Goal: Task Accomplishment & Management: Manage account settings

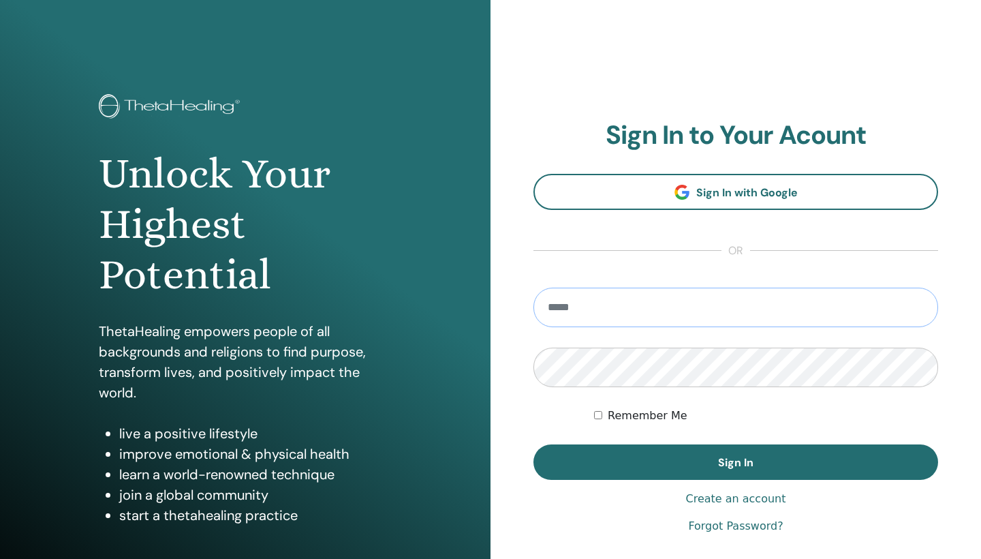
type input "**********"
click at [736, 462] on button "Sign In" at bounding box center [735, 461] width 405 height 35
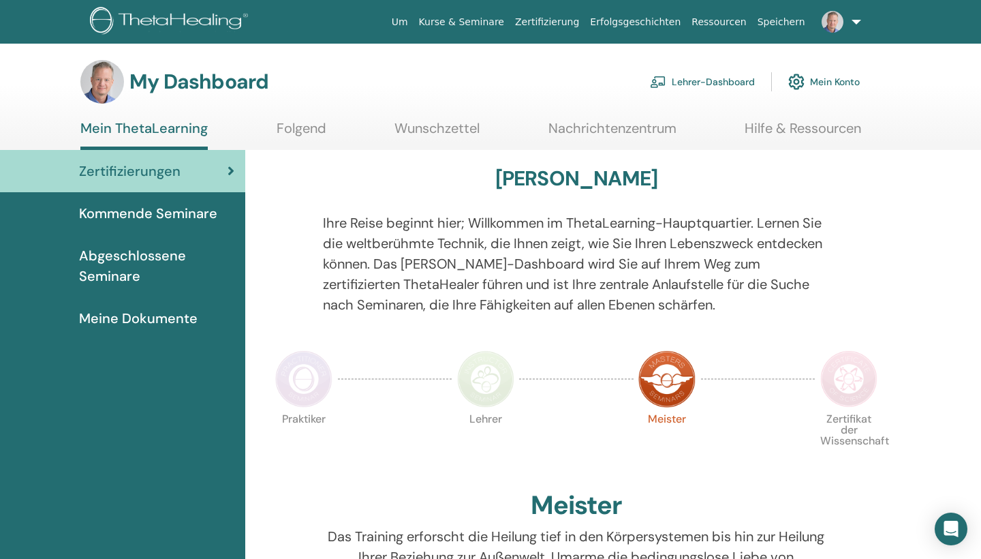
click at [719, 84] on link "Lehrer-Dashboard" at bounding box center [702, 82] width 105 height 30
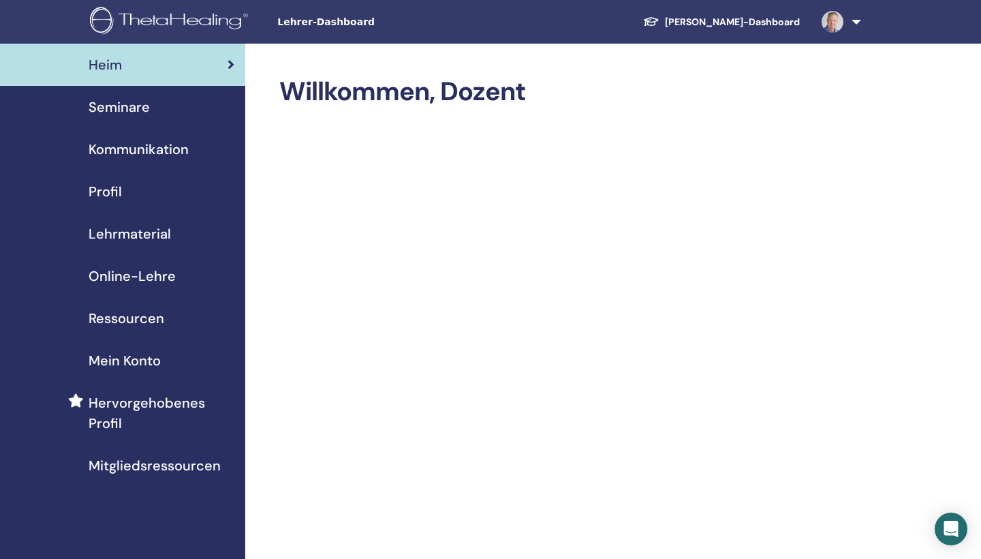
click at [133, 108] on span "Seminare" at bounding box center [119, 107] width 61 height 20
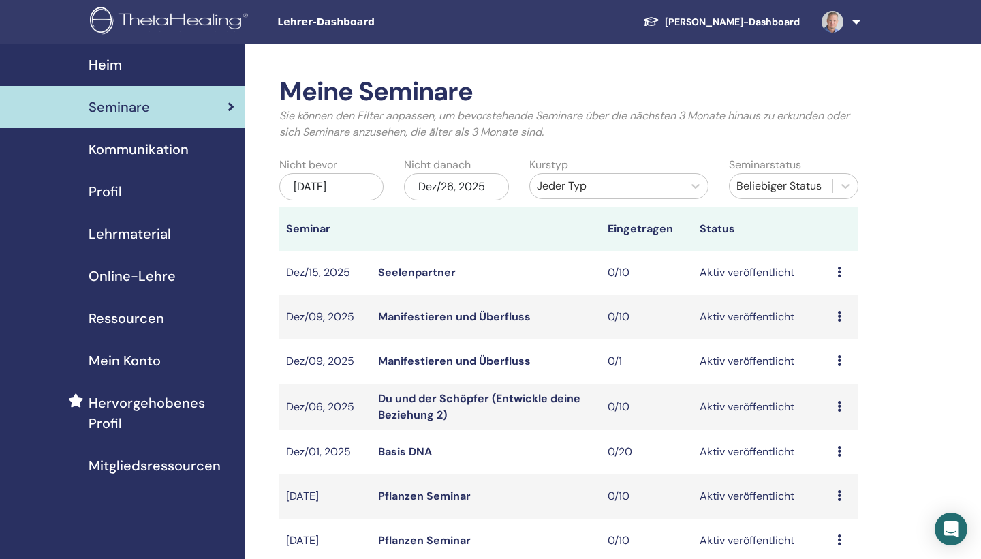
click at [573, 185] on div "Jeder Typ" at bounding box center [606, 186] width 139 height 16
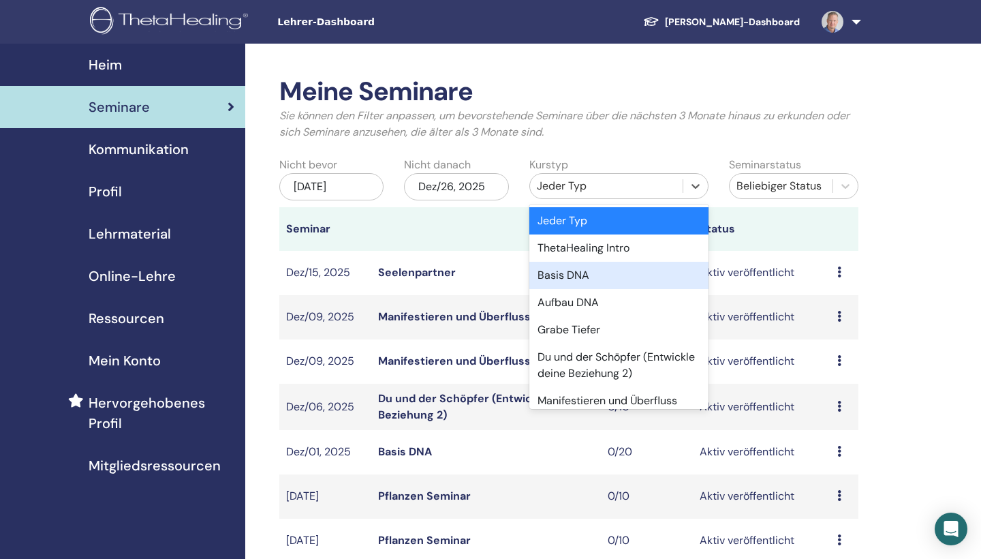
click at [571, 277] on div "Basis DNA" at bounding box center [618, 275] width 179 height 27
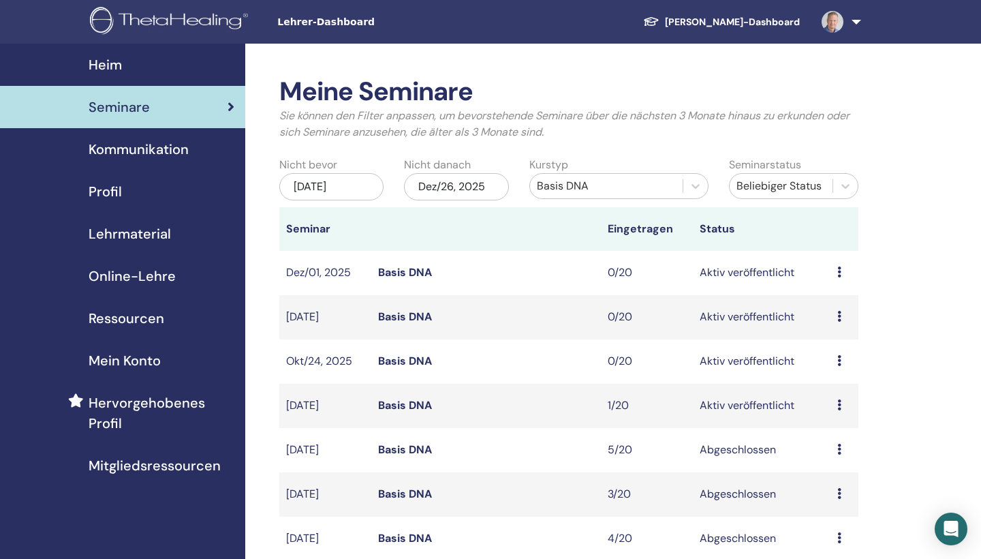
click at [356, 190] on div "Jun/26, 2025" at bounding box center [331, 186] width 104 height 27
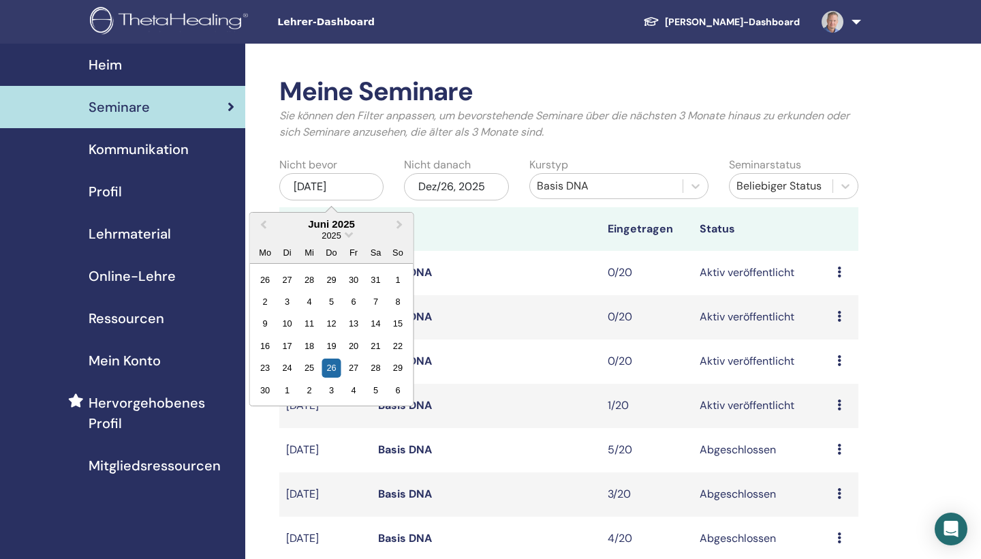
click at [345, 234] on div "2025" at bounding box center [331, 236] width 163 height 12
click at [349, 234] on span "Choose Date" at bounding box center [349, 233] width 9 height 9
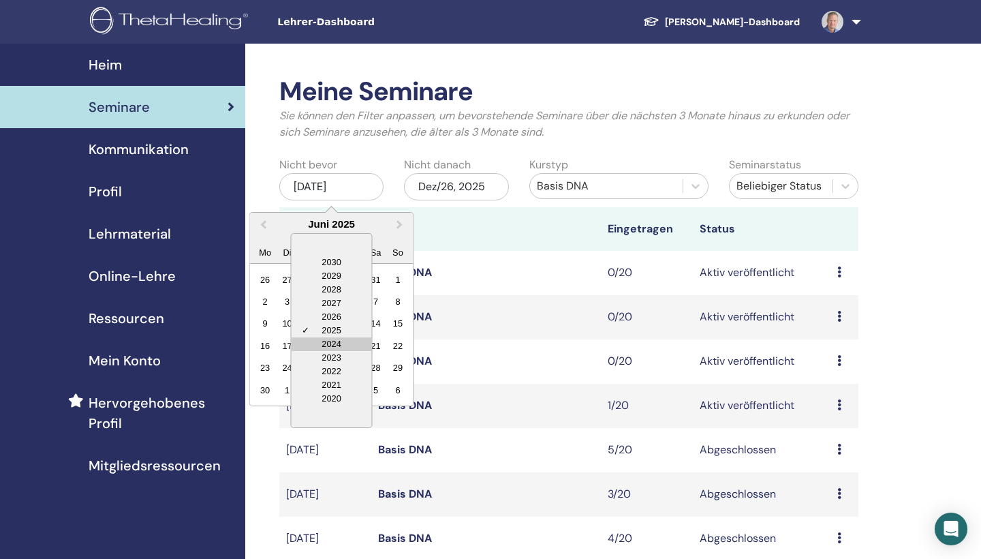
click at [332, 344] on div "2024" at bounding box center [332, 344] width 80 height 14
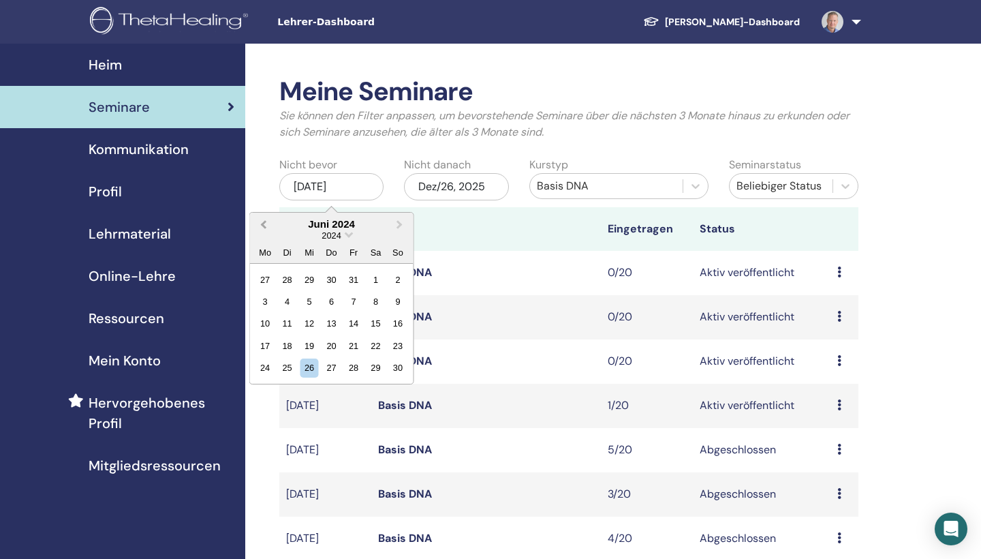
click at [264, 225] on span "Previous Month" at bounding box center [264, 224] width 0 height 14
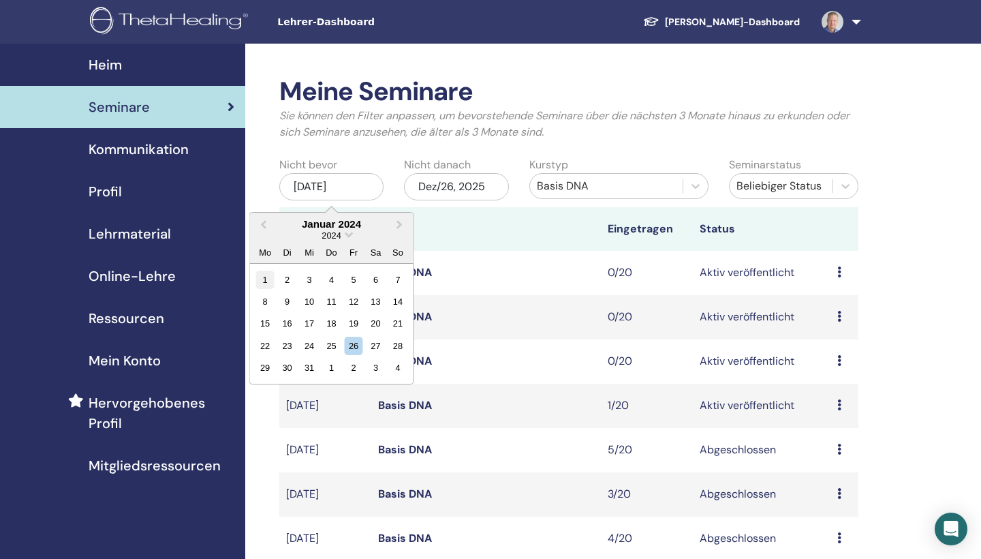
click at [264, 280] on div "1" at bounding box center [265, 279] width 18 height 18
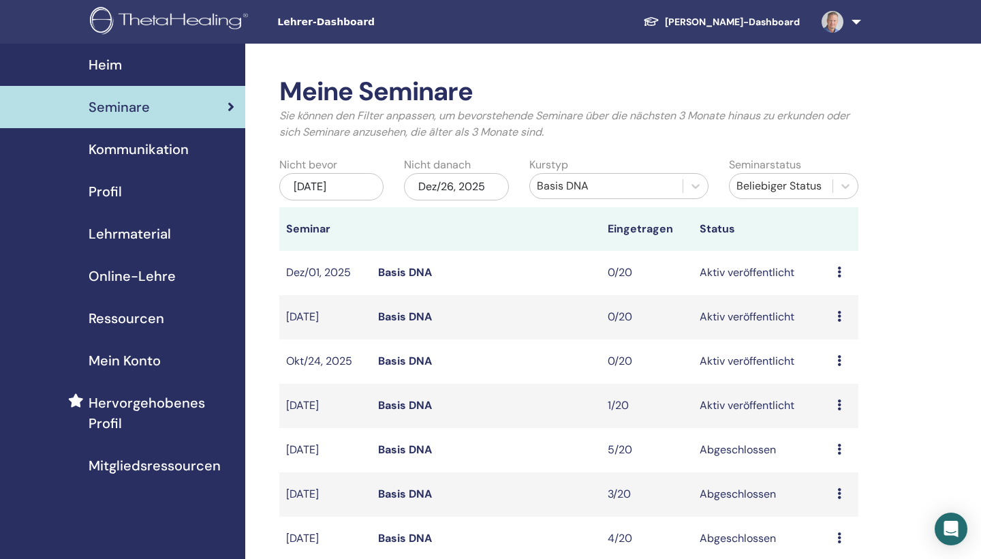
click at [465, 190] on div "Dez/26, 2025" at bounding box center [456, 186] width 104 height 27
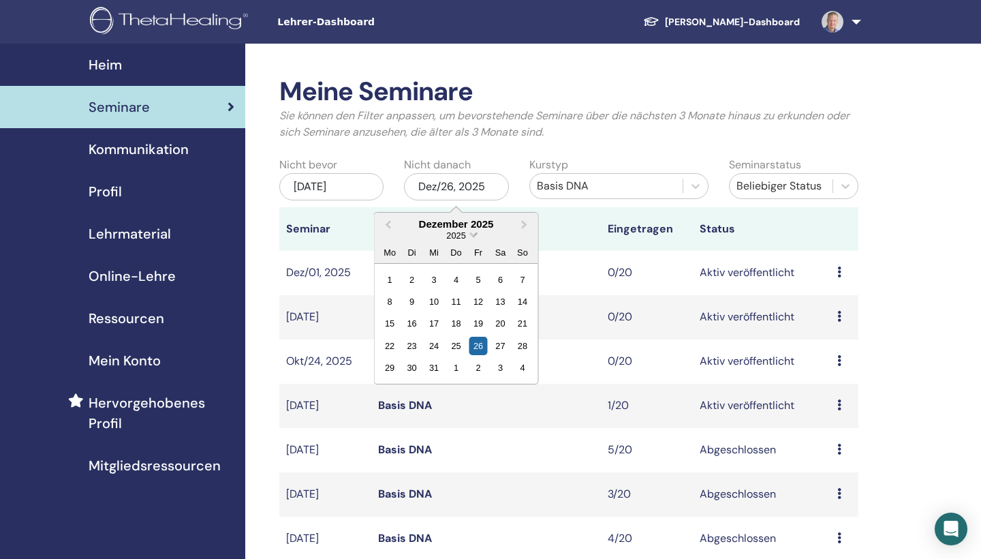
click at [472, 232] on span "Choose Date" at bounding box center [473, 233] width 9 height 9
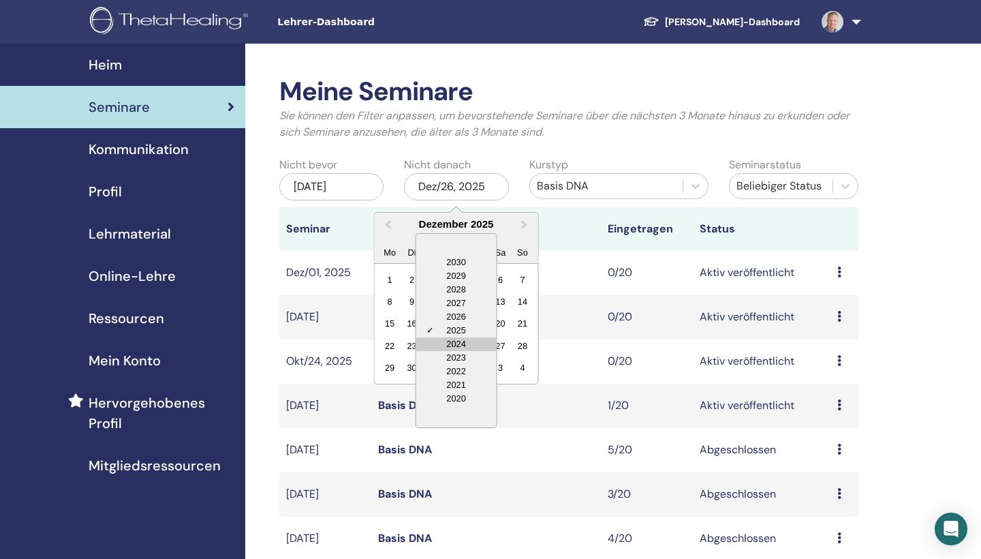
click at [454, 337] on div "2024" at bounding box center [456, 344] width 80 height 14
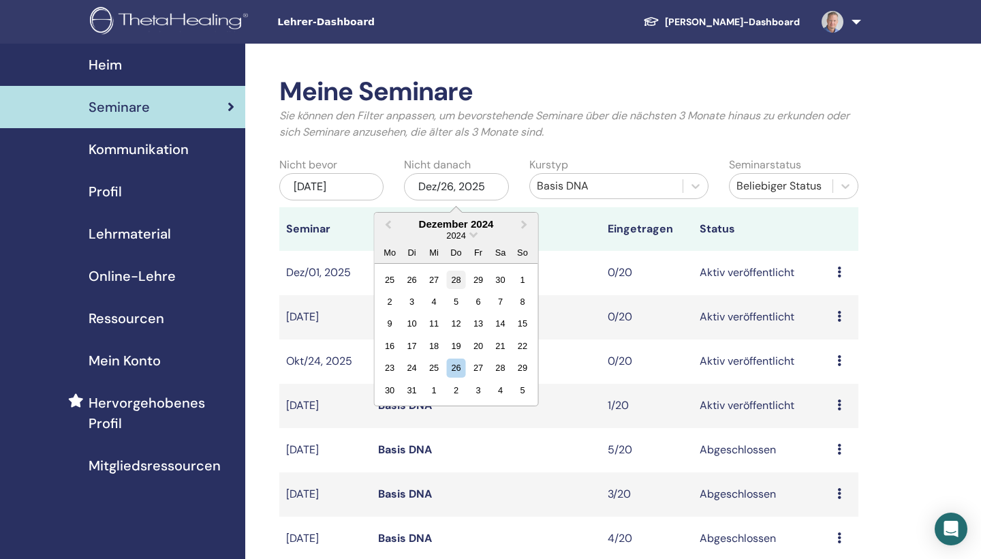
click at [460, 276] on div "28" at bounding box center [456, 279] width 18 height 18
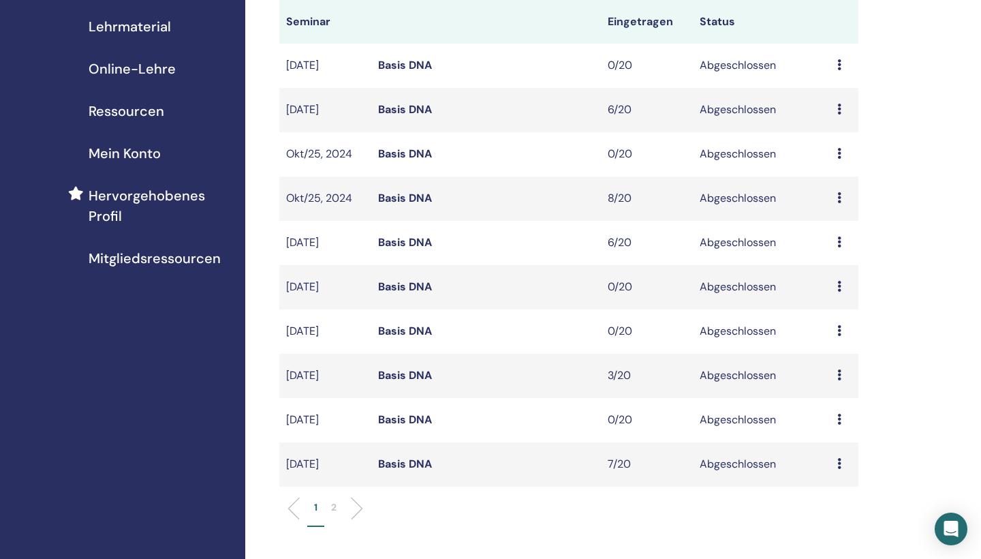
scroll to position [210, 0]
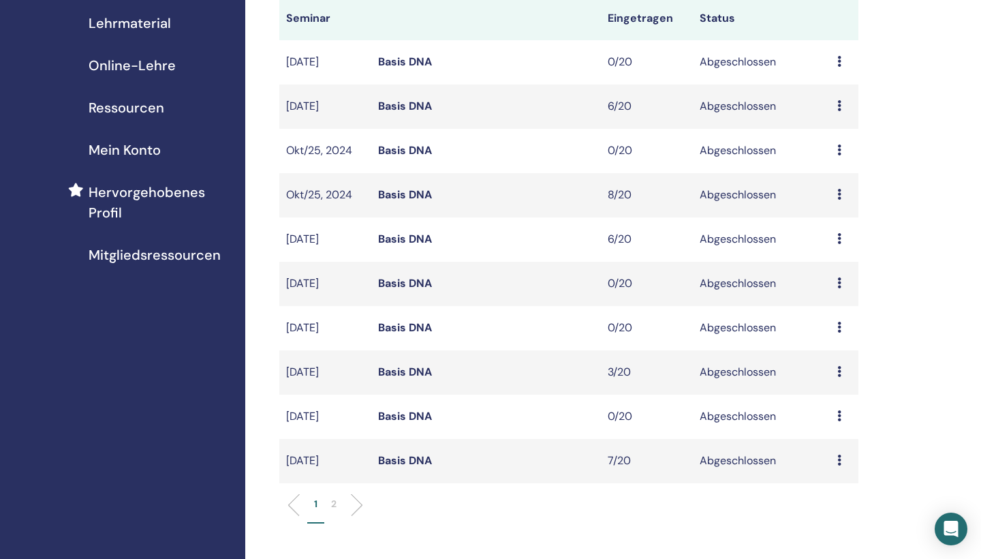
click at [314, 503] on p "1" at bounding box center [315, 504] width 3 height 14
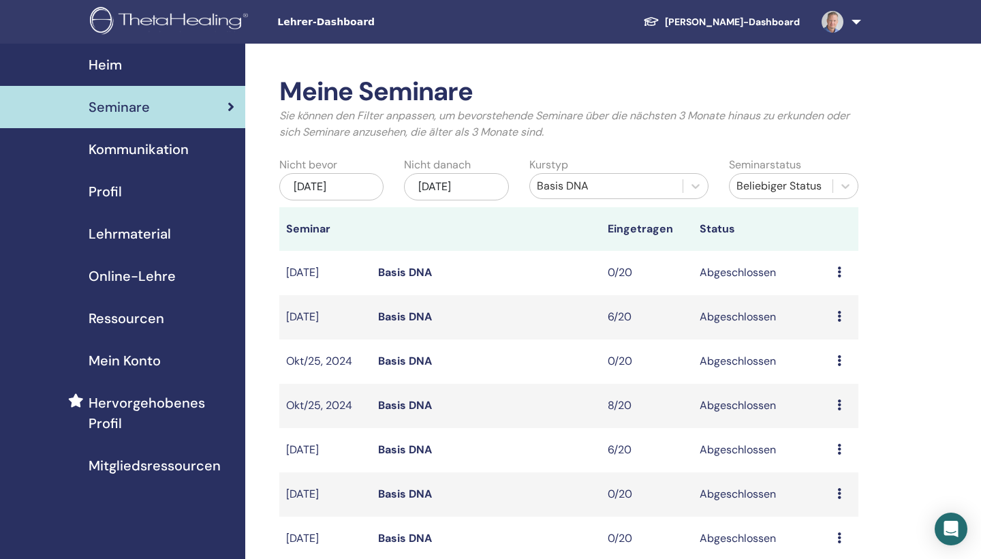
scroll to position [0, 0]
click at [486, 185] on div "Nov/28, 2024" at bounding box center [456, 186] width 104 height 27
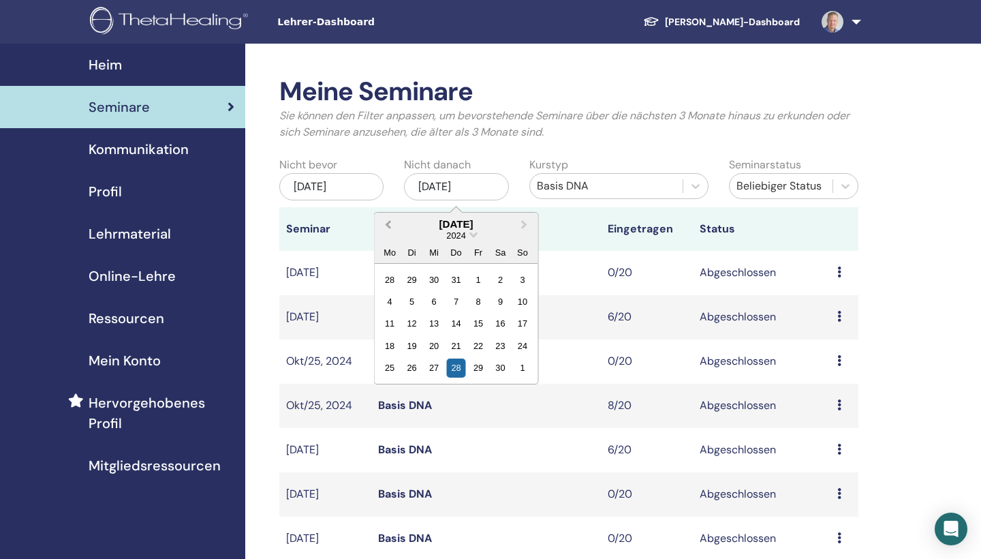
click at [388, 224] on span "Previous Month" at bounding box center [388, 224] width 0 height 14
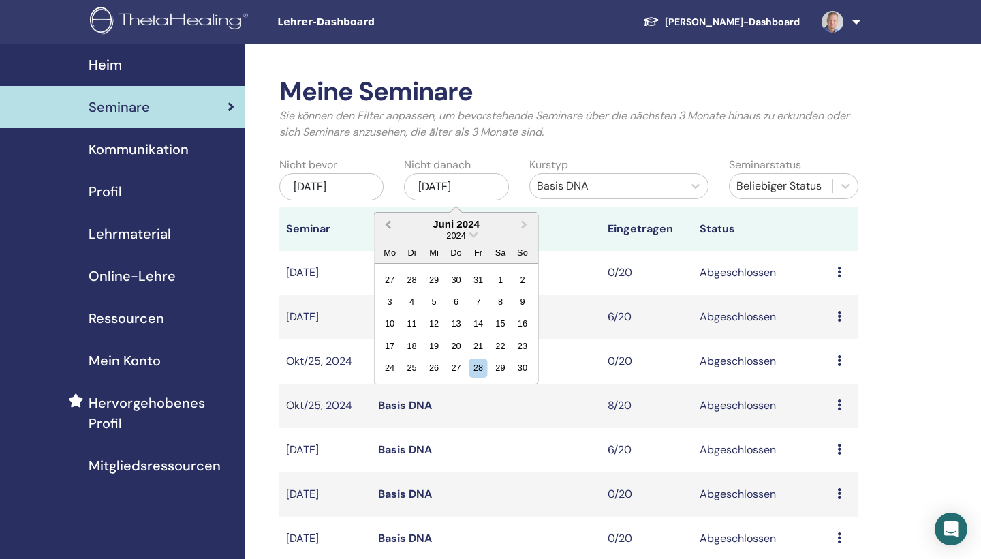
click at [388, 224] on span "Previous Month" at bounding box center [388, 224] width 0 height 14
click at [388, 223] on span "Previous Month" at bounding box center [388, 224] width 0 height 14
click at [435, 303] on div "7" at bounding box center [434, 301] width 18 height 18
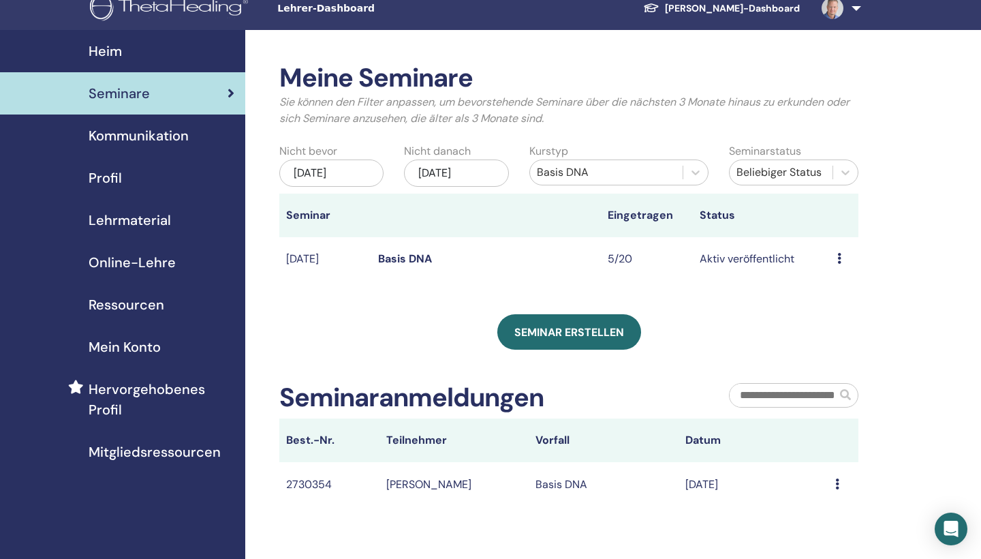
scroll to position [14, 0]
click at [393, 258] on link "Basis DNA" at bounding box center [405, 258] width 54 height 14
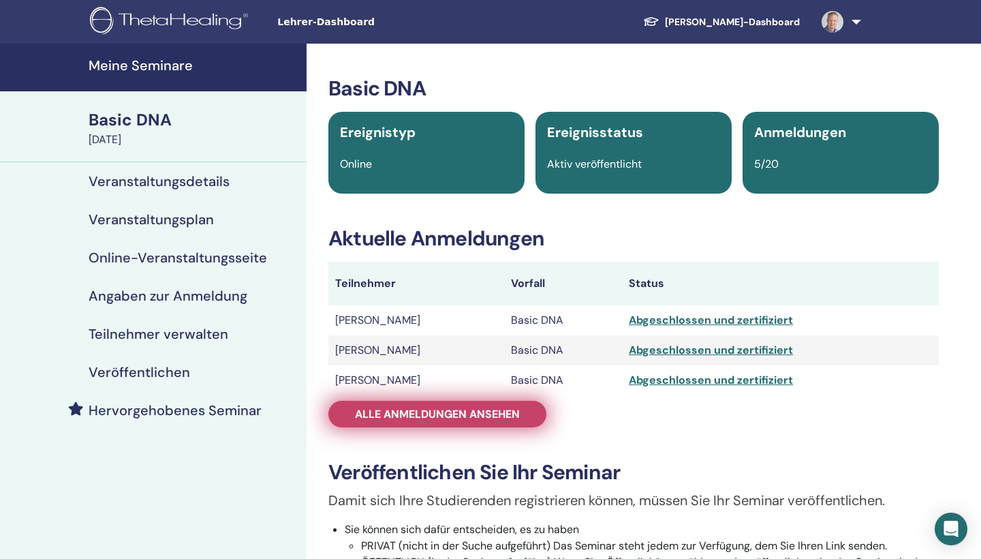
click at [422, 411] on span "Alle Anmeldungen ansehen" at bounding box center [437, 414] width 165 height 14
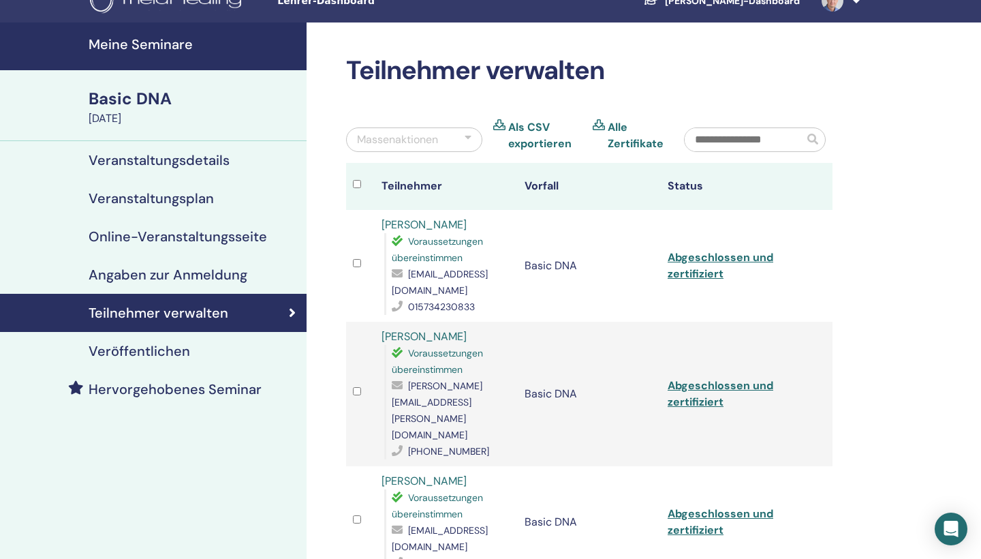
scroll to position [19, 0]
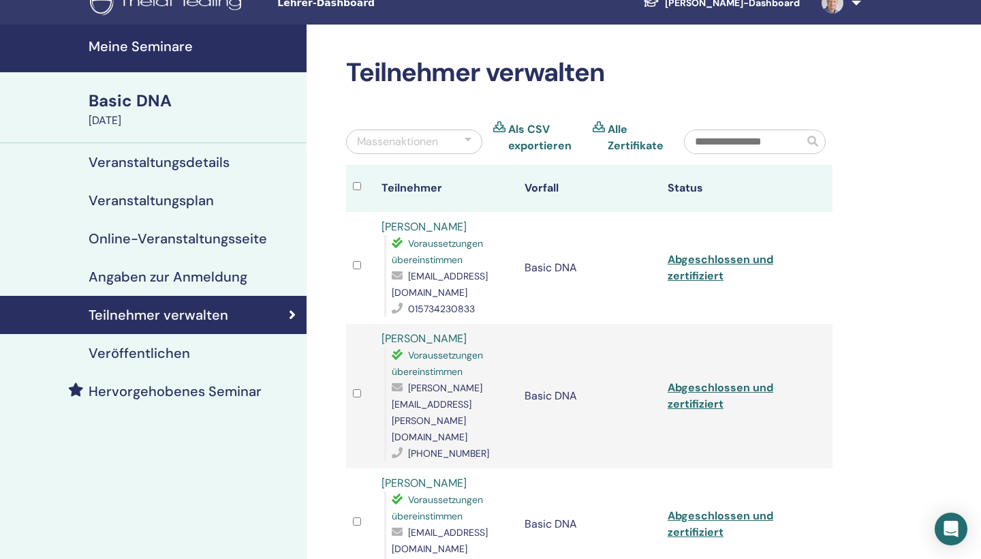
click at [425, 334] on link "Thomas Häger" at bounding box center [423, 338] width 85 height 14
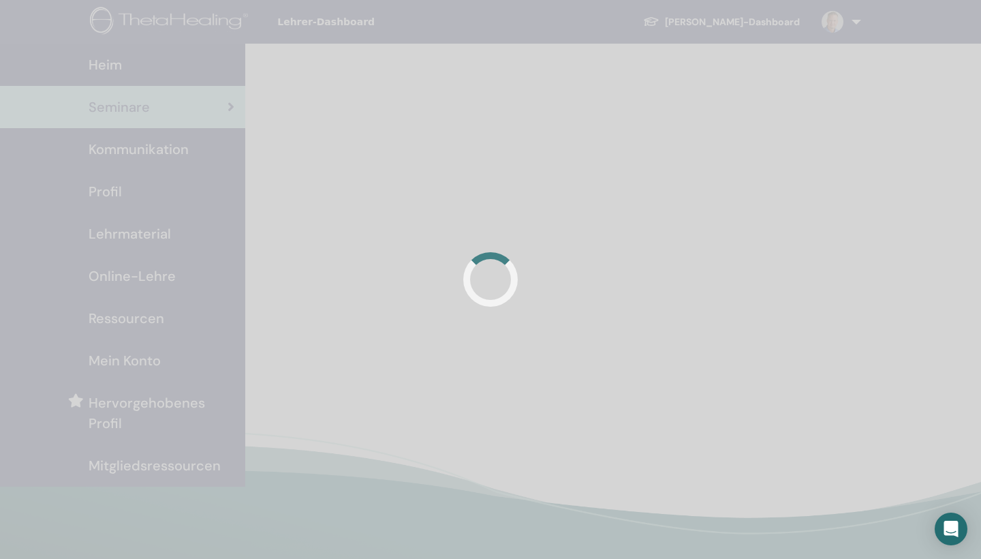
scroll to position [14, 0]
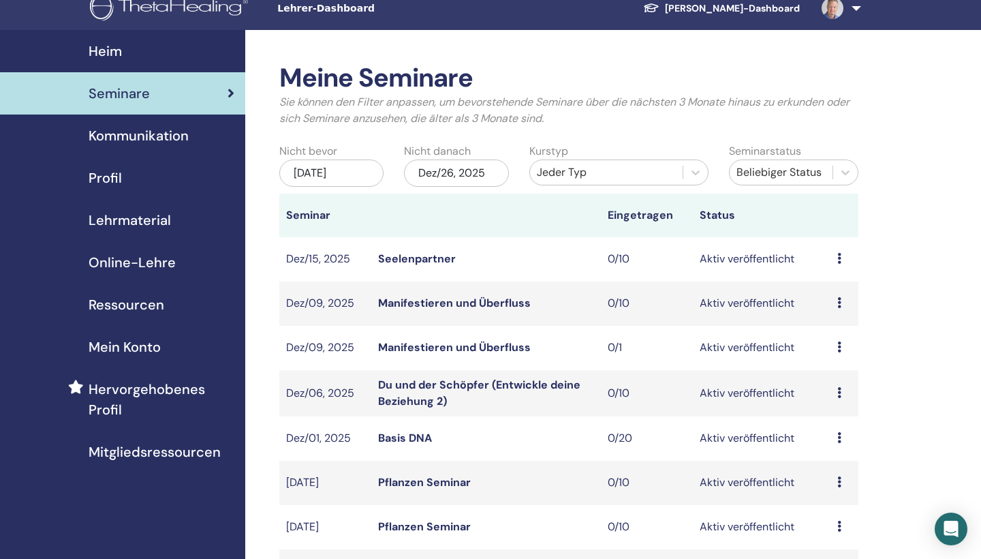
click at [370, 176] on div "[DATE]" at bounding box center [331, 172] width 104 height 27
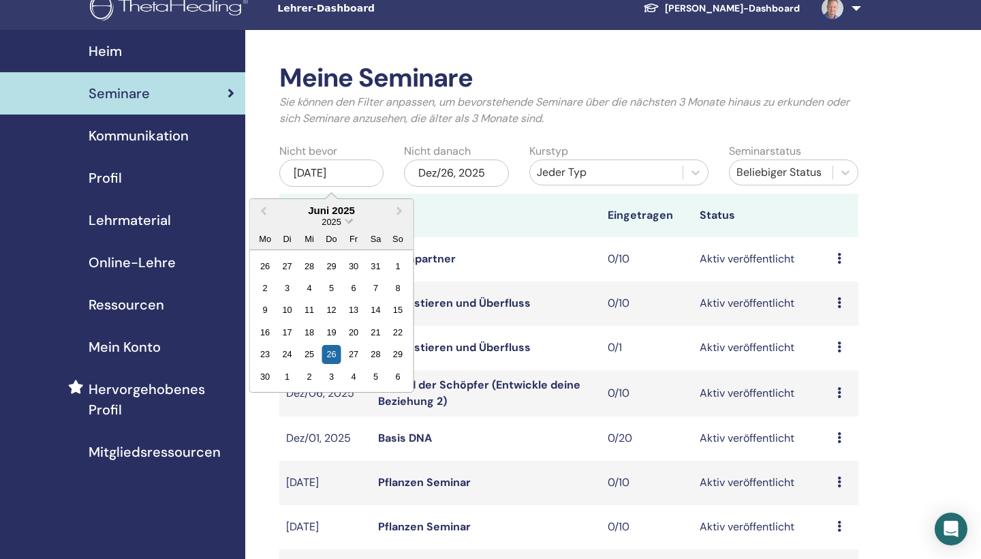
click at [339, 218] on span "2025" at bounding box center [330, 222] width 19 height 10
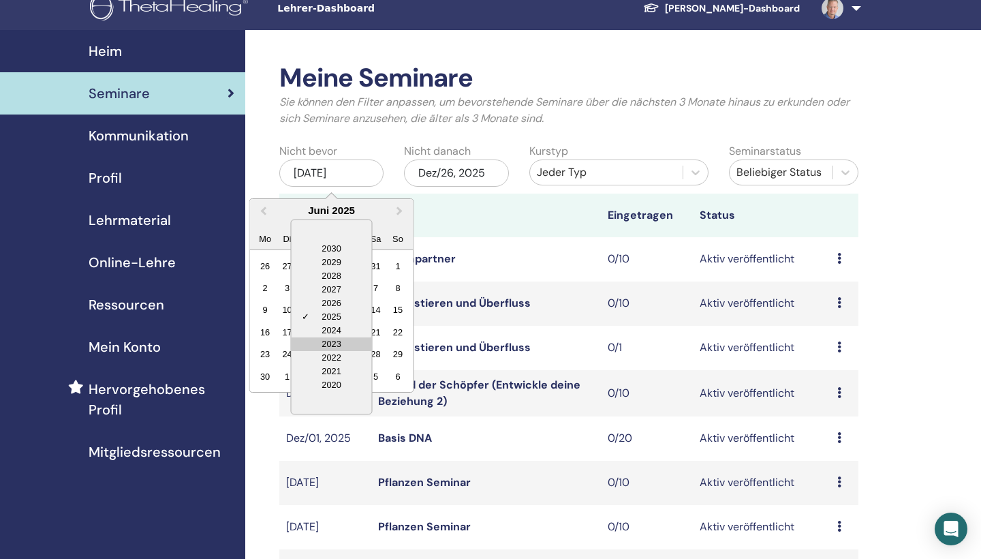
click at [332, 340] on div "2023" at bounding box center [332, 344] width 80 height 14
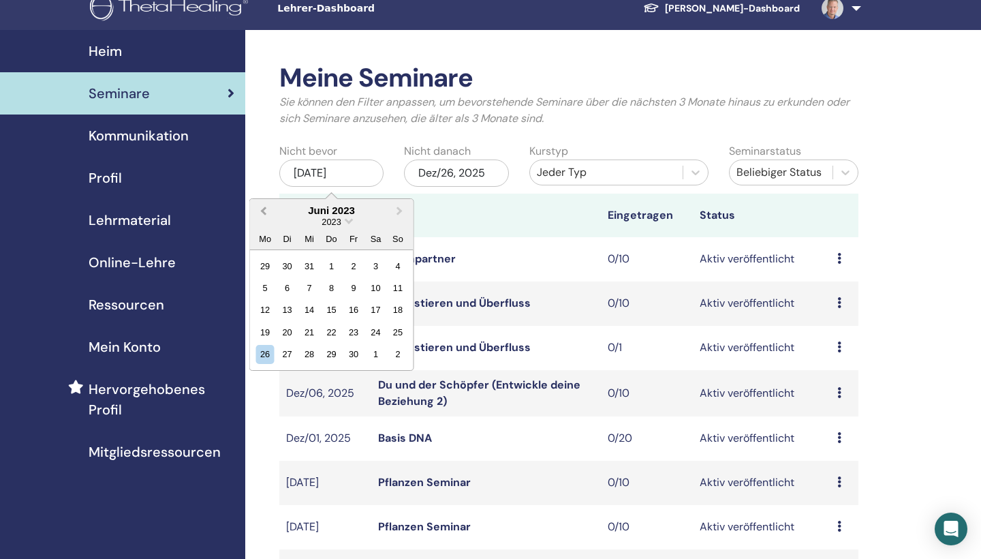
click at [264, 210] on span "Previous Month" at bounding box center [264, 210] width 0 height 14
click at [292, 262] on div "28" at bounding box center [287, 265] width 18 height 18
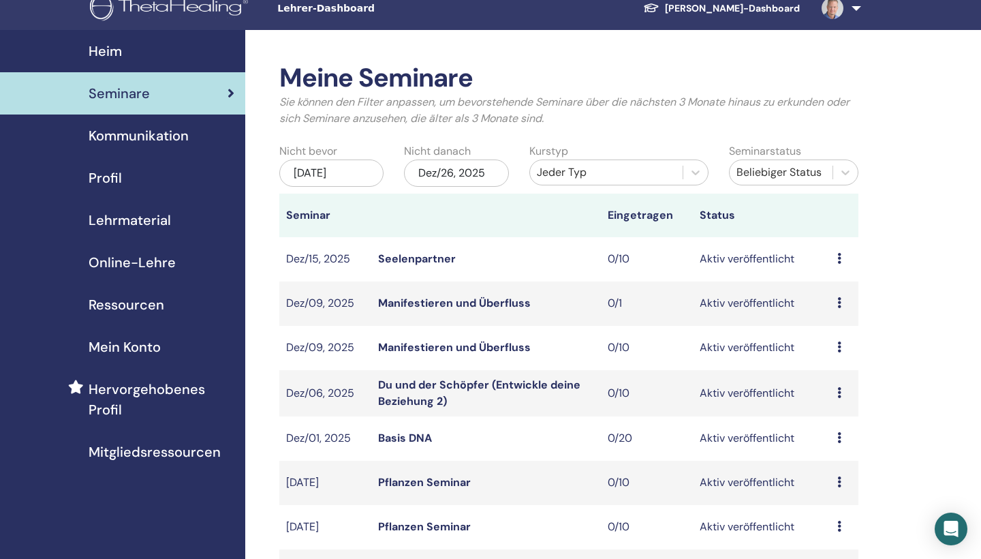
click at [432, 171] on div "Dez/26, 2025" at bounding box center [456, 172] width 104 height 27
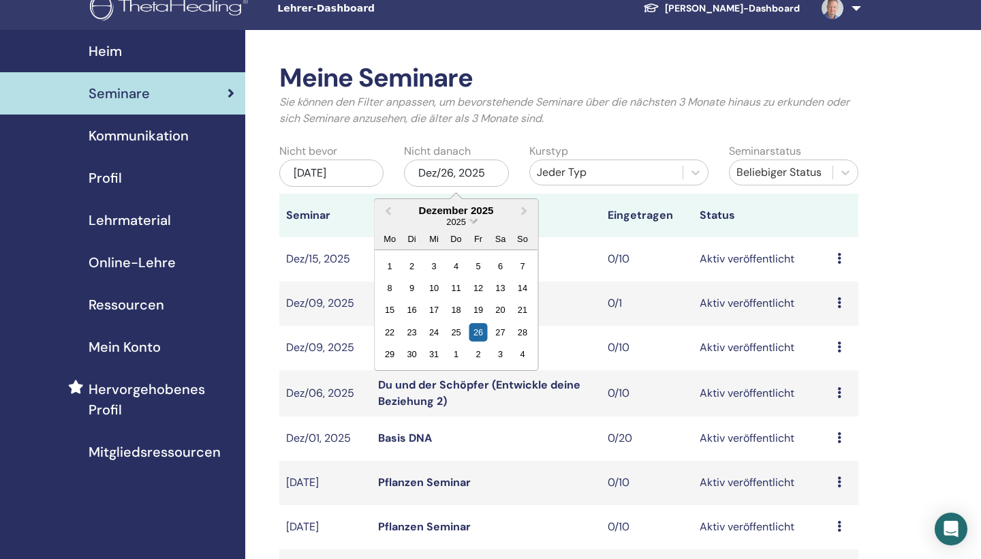
click at [464, 221] on span "2025" at bounding box center [456, 222] width 19 height 10
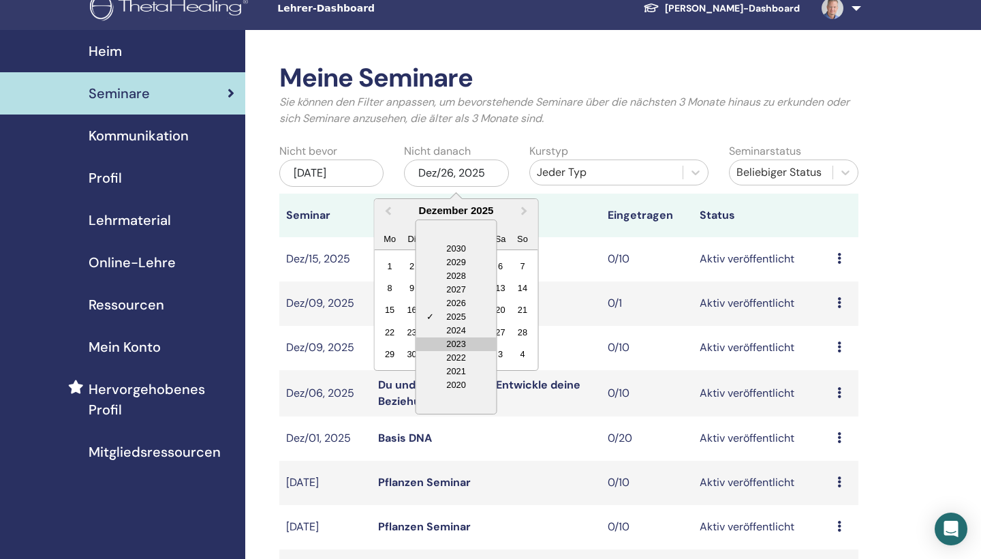
click at [460, 339] on div "2023" at bounding box center [456, 344] width 80 height 14
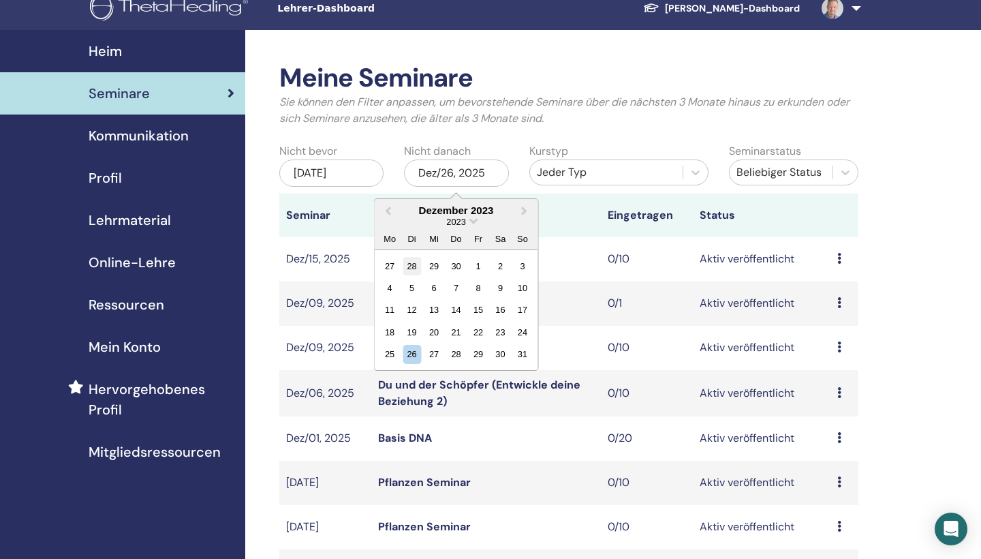
click at [407, 267] on div "28" at bounding box center [412, 265] width 18 height 18
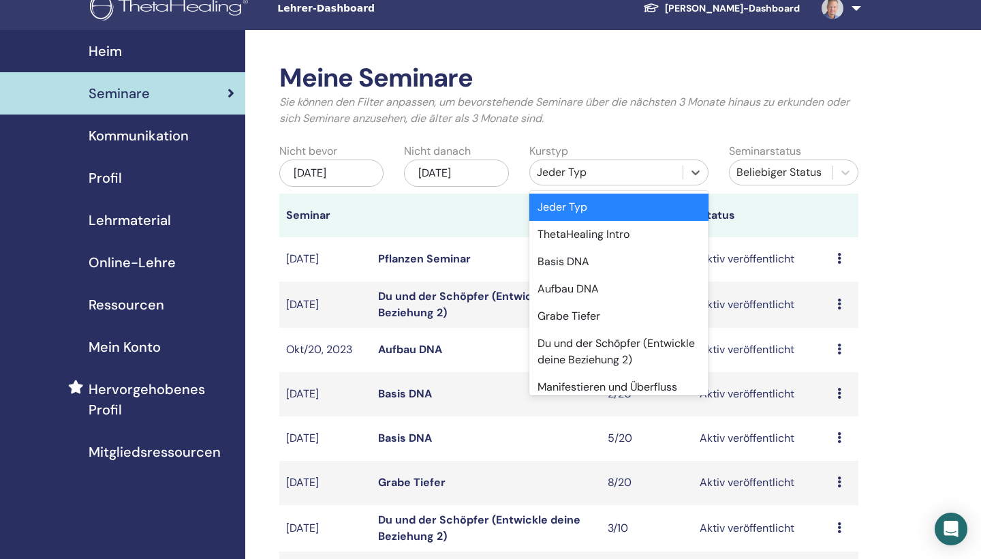
click at [578, 166] on div "Jeder Typ" at bounding box center [606, 172] width 139 height 16
click at [582, 309] on div "Grabe Tiefer" at bounding box center [618, 315] width 179 height 27
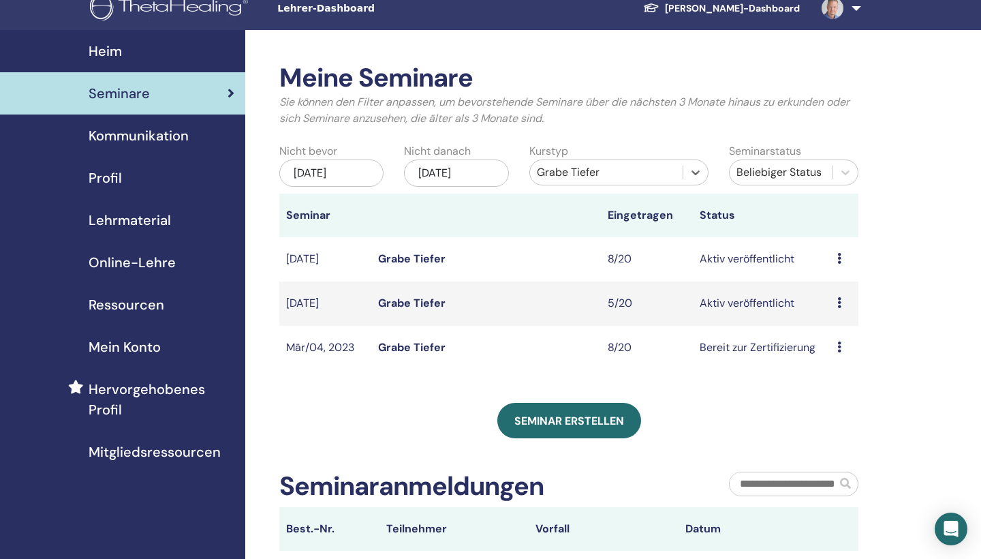
click at [432, 343] on link "Grabe Tiefer" at bounding box center [411, 347] width 67 height 14
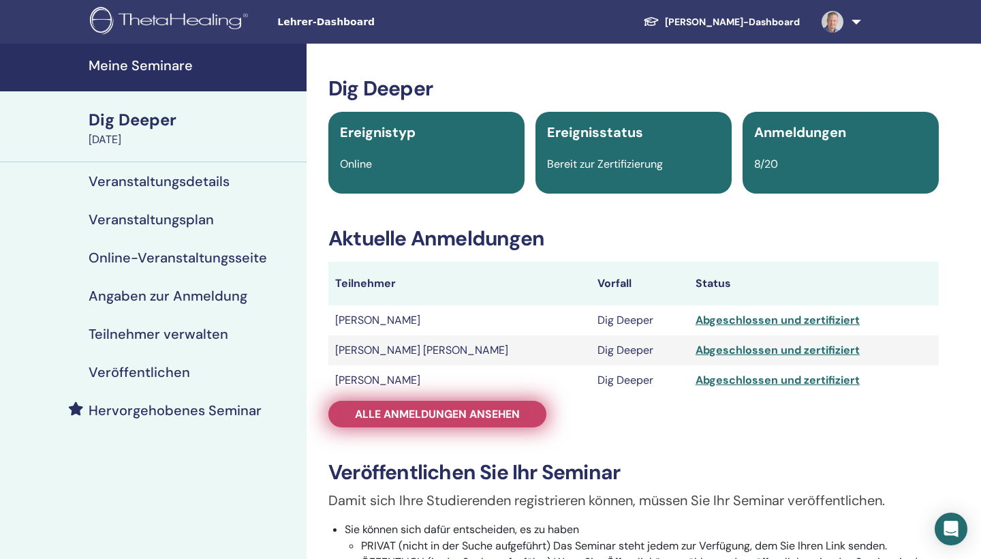
click at [435, 420] on span "Alle Anmeldungen ansehen" at bounding box center [437, 414] width 165 height 14
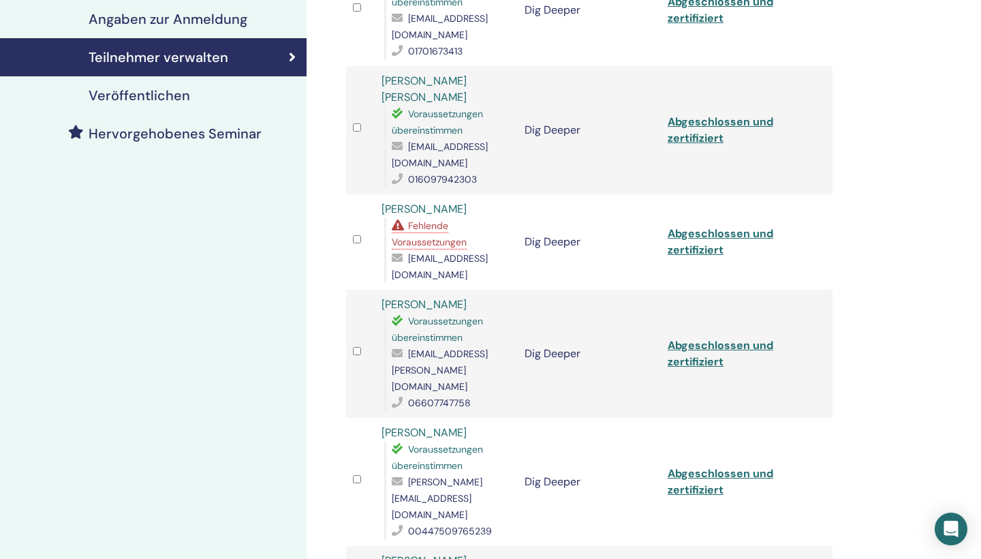
scroll to position [277, 0]
click at [428, 424] on link "Jenny Patzig" at bounding box center [423, 431] width 85 height 14
click at [416, 201] on link "sandra turinetti" at bounding box center [423, 208] width 85 height 14
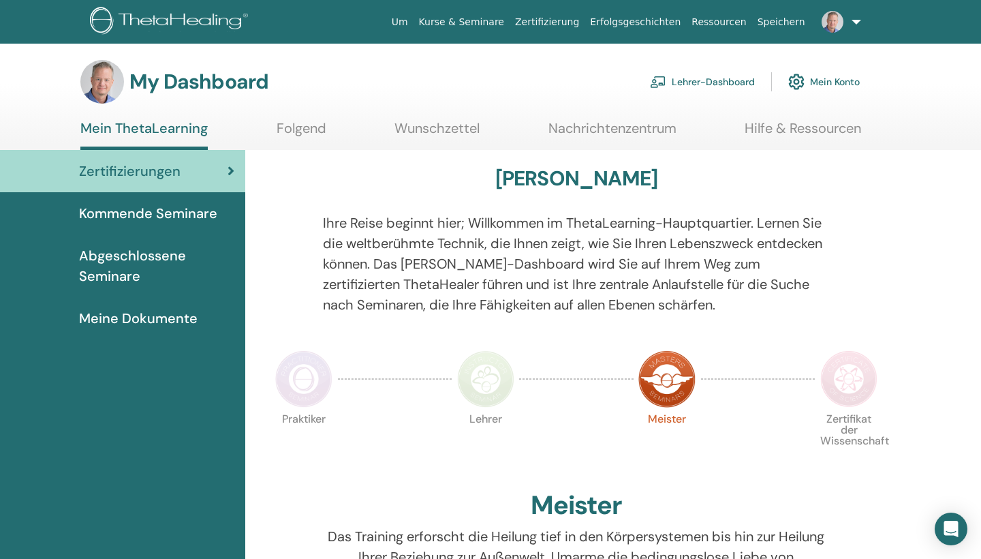
click at [680, 80] on link "Lehrer-Dashboard" at bounding box center [702, 82] width 105 height 30
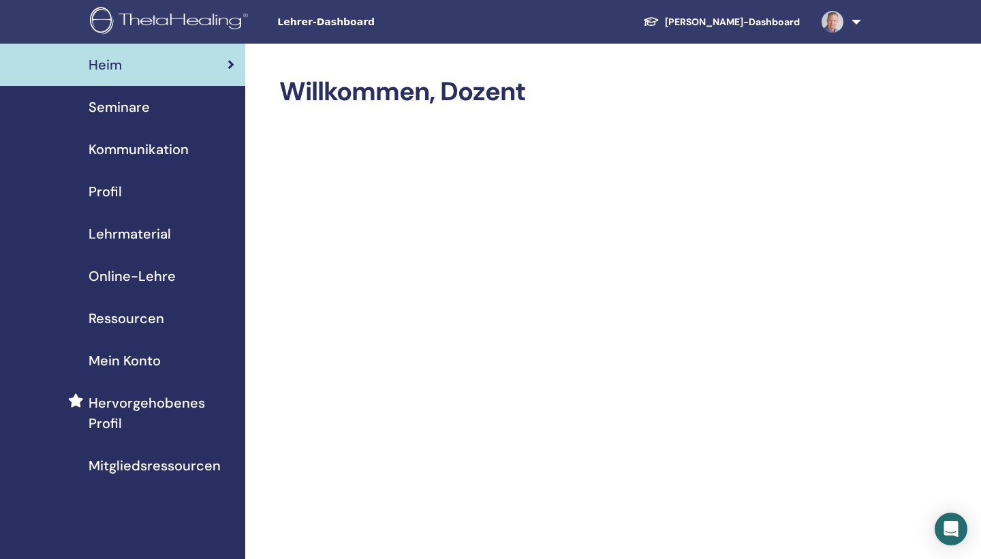
click at [134, 106] on span "Seminare" at bounding box center [119, 107] width 61 height 20
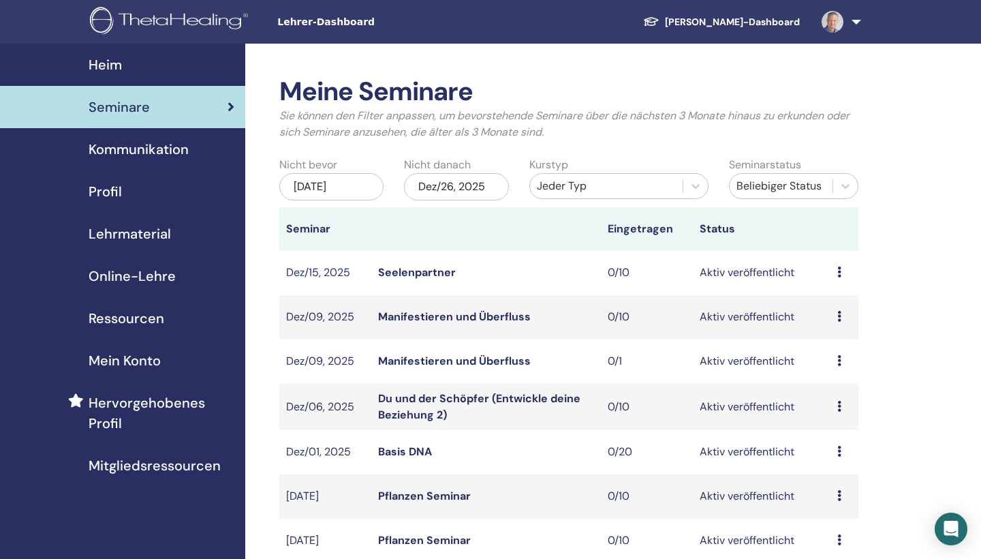
click at [597, 180] on div "Jeder Typ" at bounding box center [606, 186] width 139 height 16
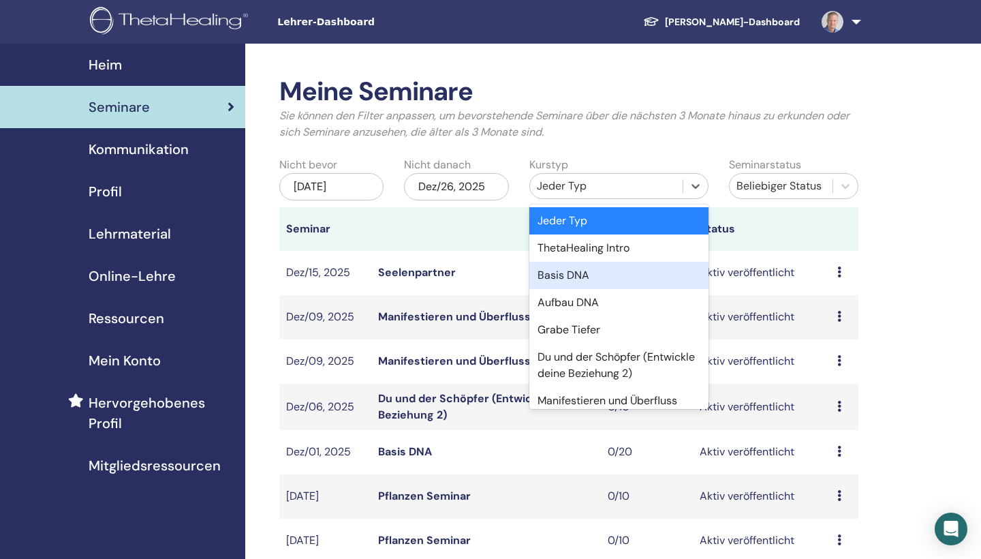
click at [584, 278] on div "Basis DNA" at bounding box center [618, 275] width 179 height 27
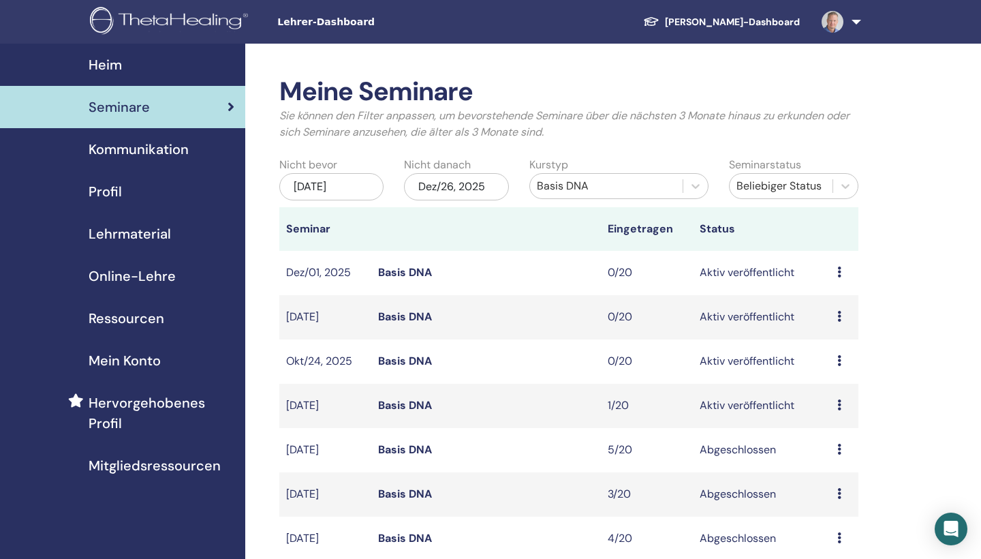
click at [425, 406] on link "Basis DNA" at bounding box center [405, 405] width 54 height 14
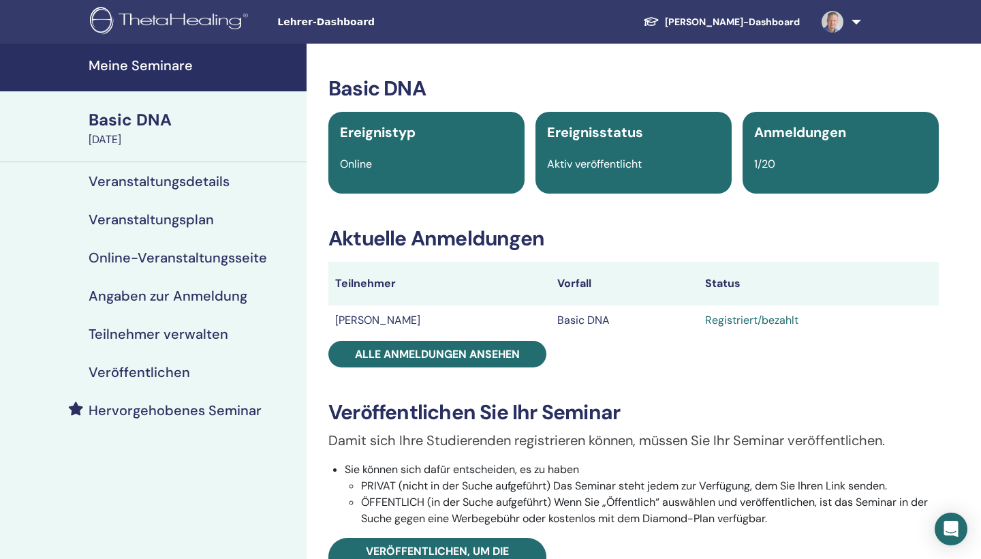
click at [830, 13] on img at bounding box center [832, 22] width 22 height 22
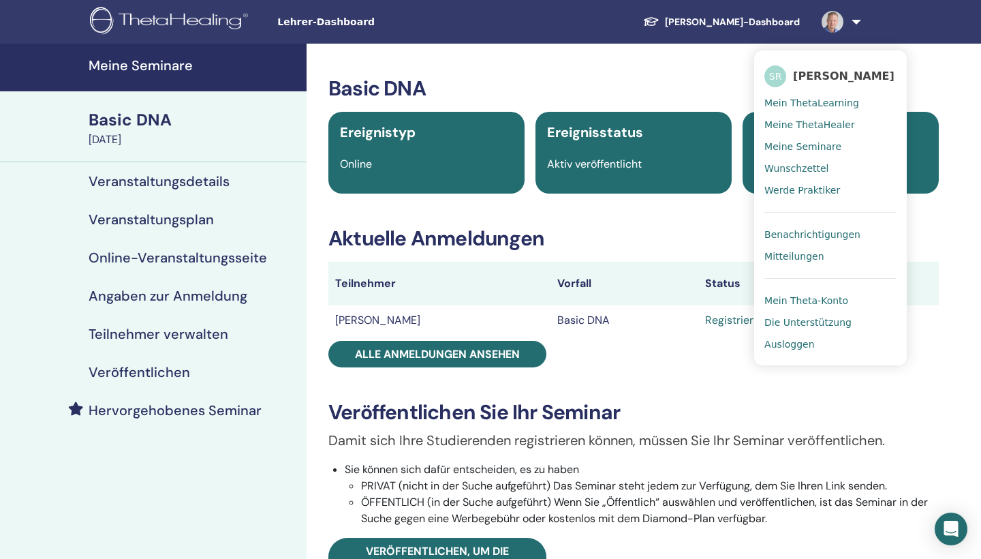
click at [806, 346] on span "Ausloggen" at bounding box center [789, 344] width 50 height 12
